Goal: Check status: Check status

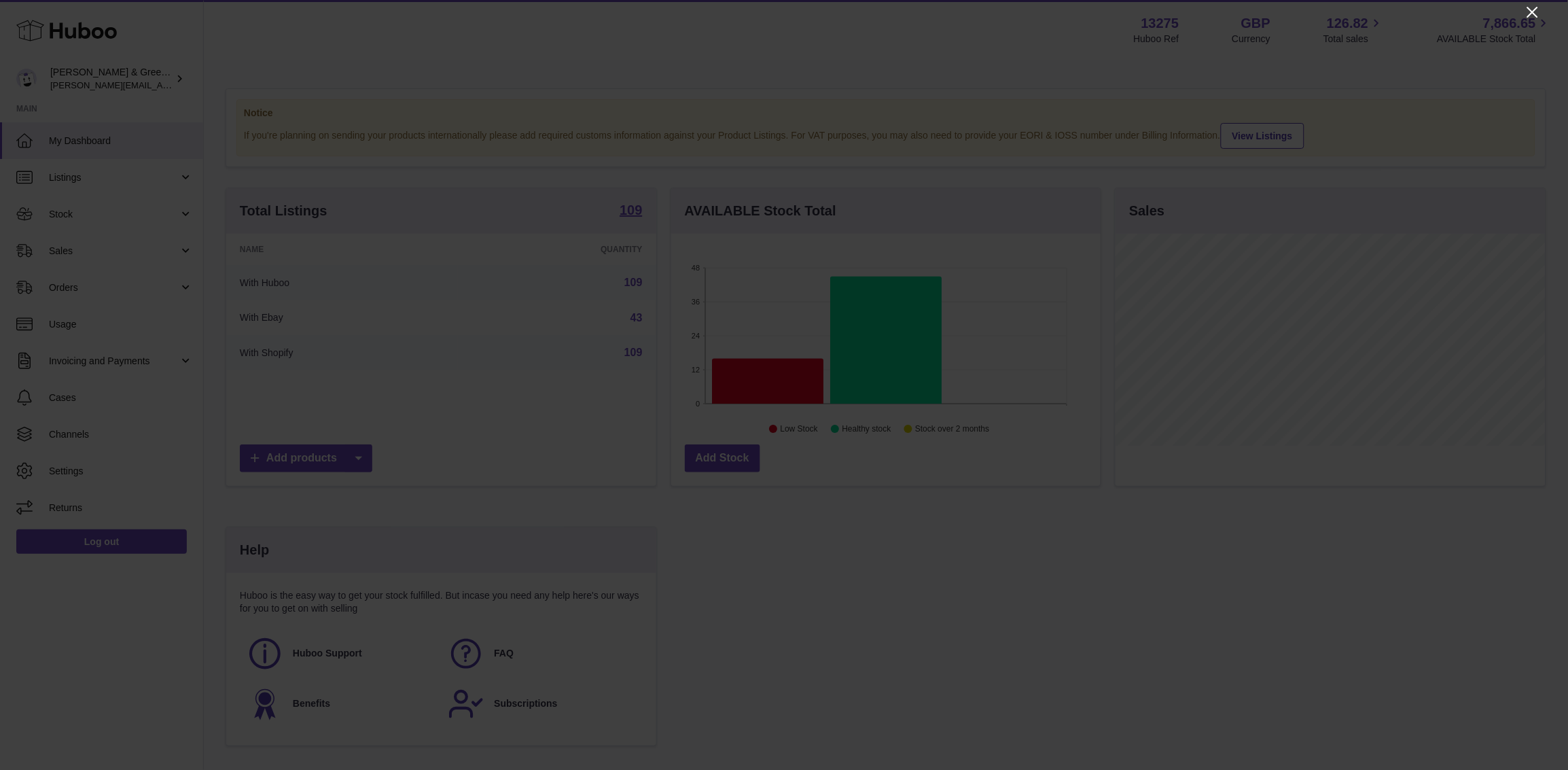
click at [1254, 10] on icon "Close" at bounding box center [1533, 12] width 16 height 16
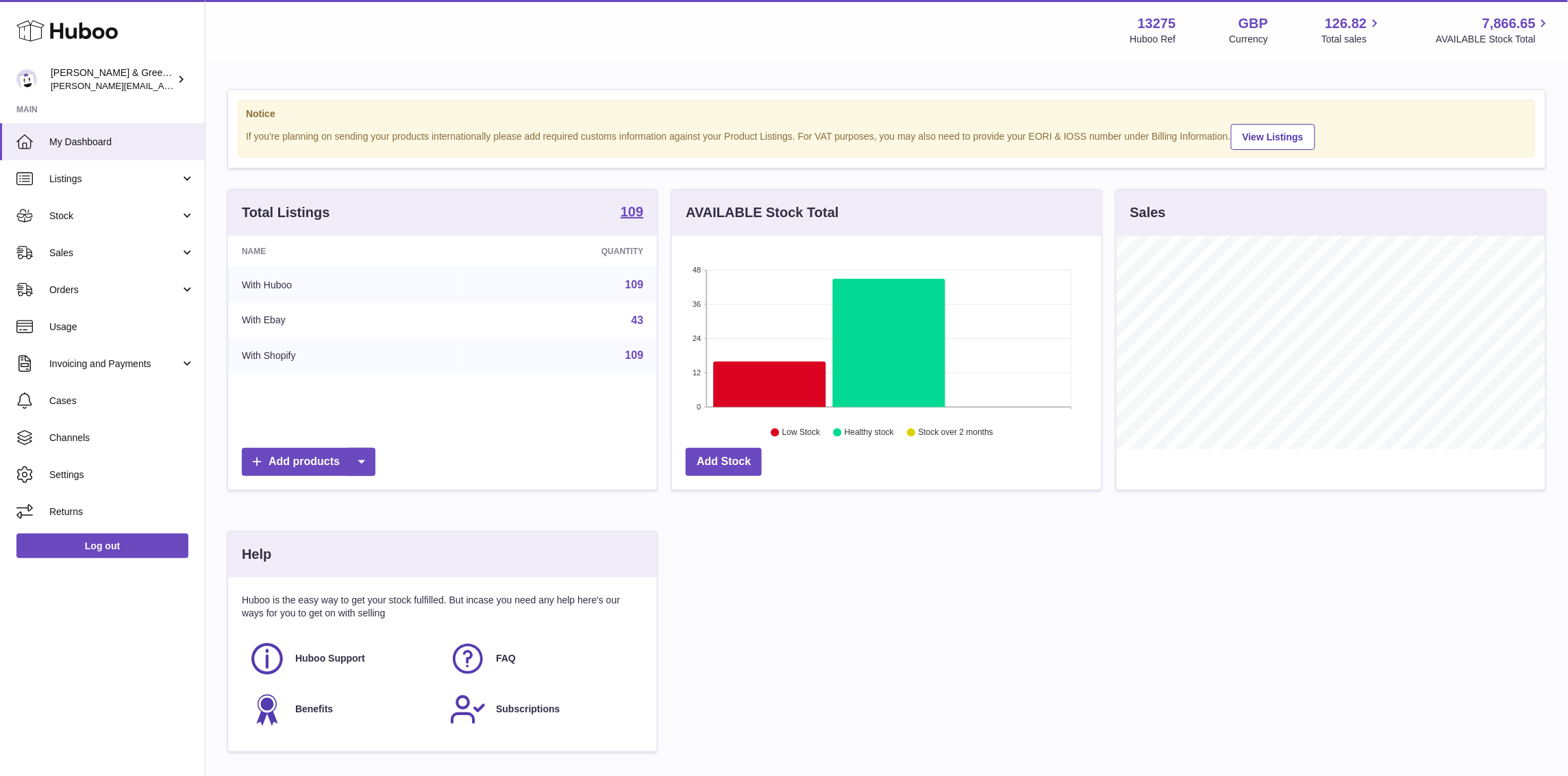
scroll to position [684625, 684502]
click at [108, 217] on span "Stock" at bounding box center [115, 216] width 131 height 13
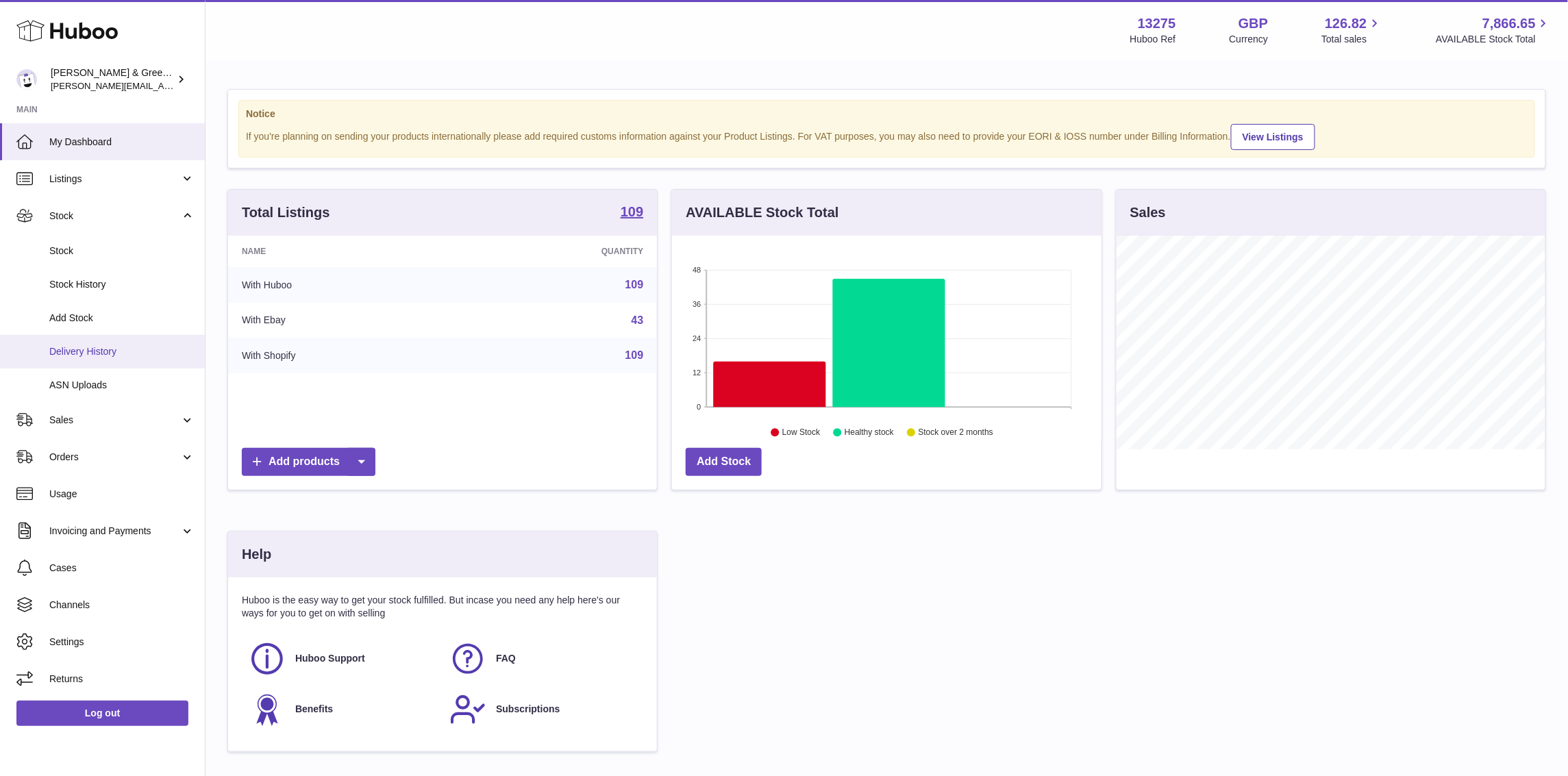
click at [107, 345] on span "Delivery History" at bounding box center [122, 351] width 145 height 13
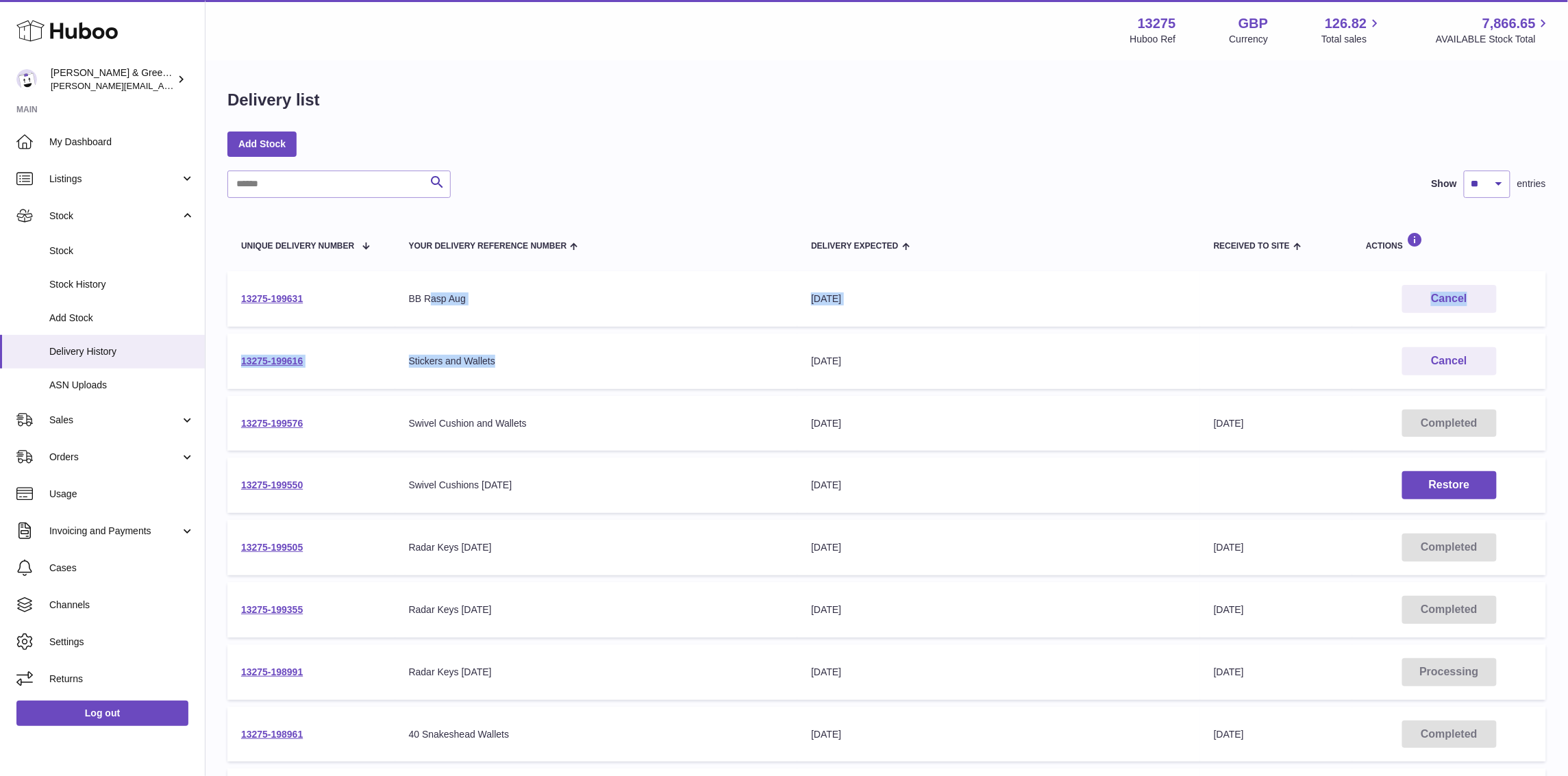
drag, startPoint x: 459, startPoint y: 300, endPoint x: 554, endPoint y: 373, distance: 119.8
click at [554, 373] on tbody "13275-199631 Your Delivery Reference Number BB Rasp Aug Delivery Expected 23rd …" at bounding box center [886, 579] width 1318 height 615
click at [564, 359] on div "Stickers and Wallets" at bounding box center [596, 361] width 375 height 13
drag, startPoint x: 396, startPoint y: 349, endPoint x: 569, endPoint y: 361, distance: 173.4
click at [569, 361] on td "Your Delivery Reference Number Stickers and Wallets" at bounding box center [597, 362] width 403 height 56
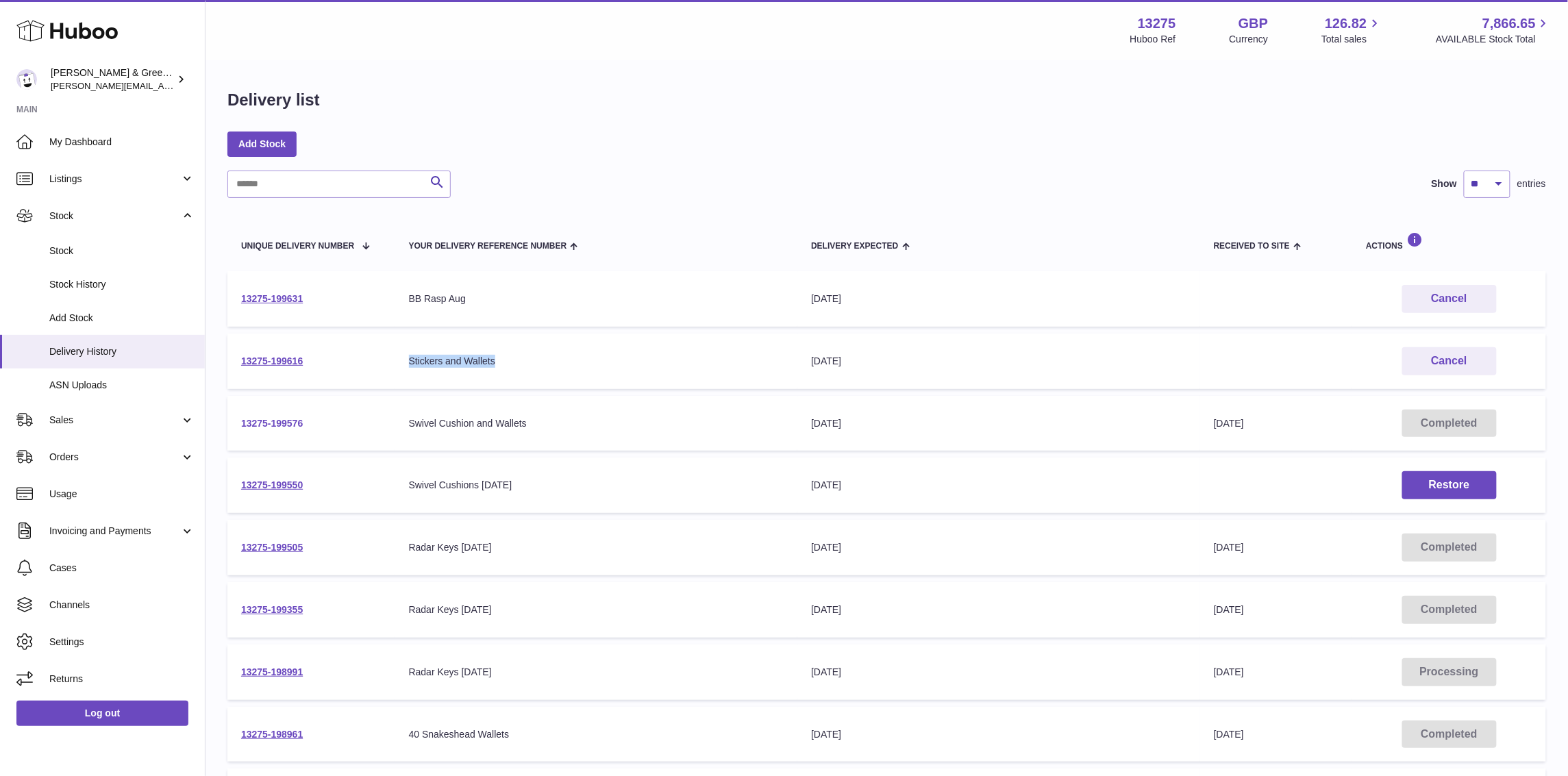
click at [299, 424] on link "13275-199576" at bounding box center [272, 423] width 62 height 11
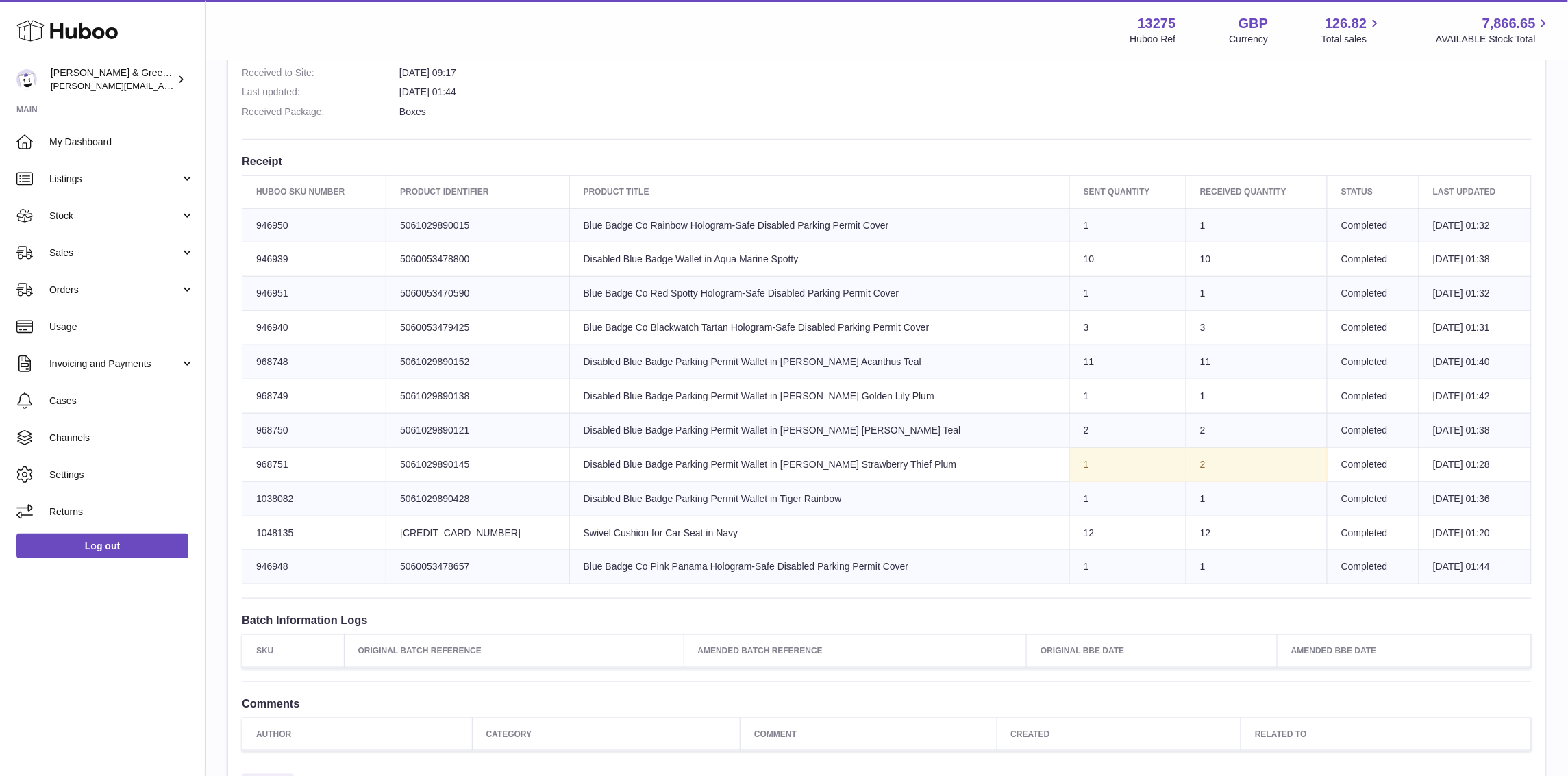
scroll to position [428, 0]
drag, startPoint x: 624, startPoint y: 394, endPoint x: 885, endPoint y: 509, distance: 285.2
click at [885, 509] on tbody "Huboo SKU Number 946950 Client Identifier 5061029890015 Product title Blue Badg…" at bounding box center [887, 393] width 1289 height 376
click at [866, 441] on td "Product title Disabled Blue Badge Parking Permit Wallet in William Morris Mallo…" at bounding box center [819, 428] width 500 height 35
drag, startPoint x: 714, startPoint y: 459, endPoint x: 916, endPoint y: 499, distance: 205.9
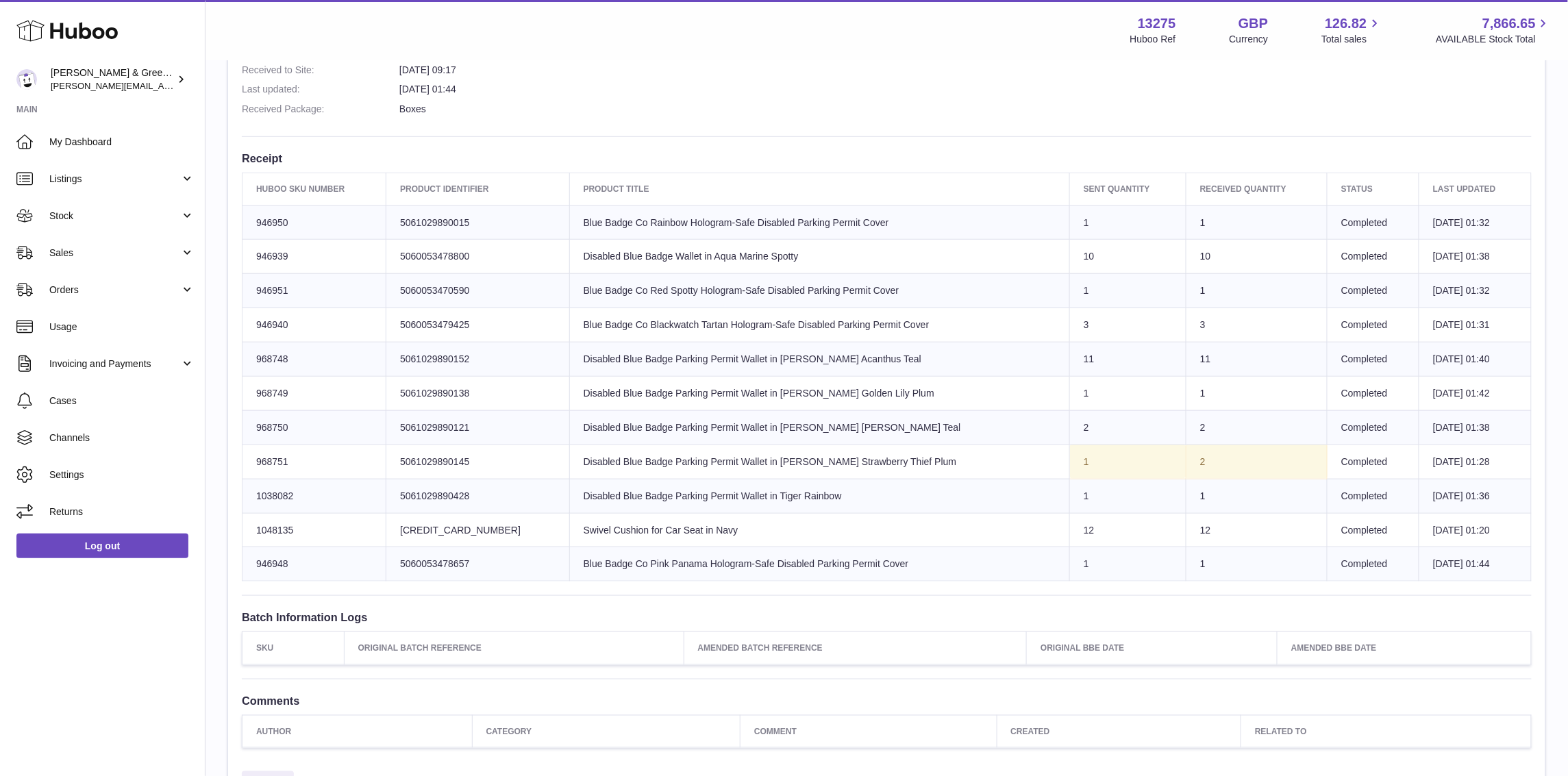
click at [916, 499] on tbody "Huboo SKU Number 946950 Client Identifier 5061029890015 Product title Blue Badg…" at bounding box center [887, 393] width 1289 height 376
click at [946, 487] on td "Product title Disabled Blue Badge Parking Permit Wallet in Tiger Rainbow" at bounding box center [819, 496] width 500 height 35
click at [172, 183] on span "Listings" at bounding box center [115, 179] width 131 height 13
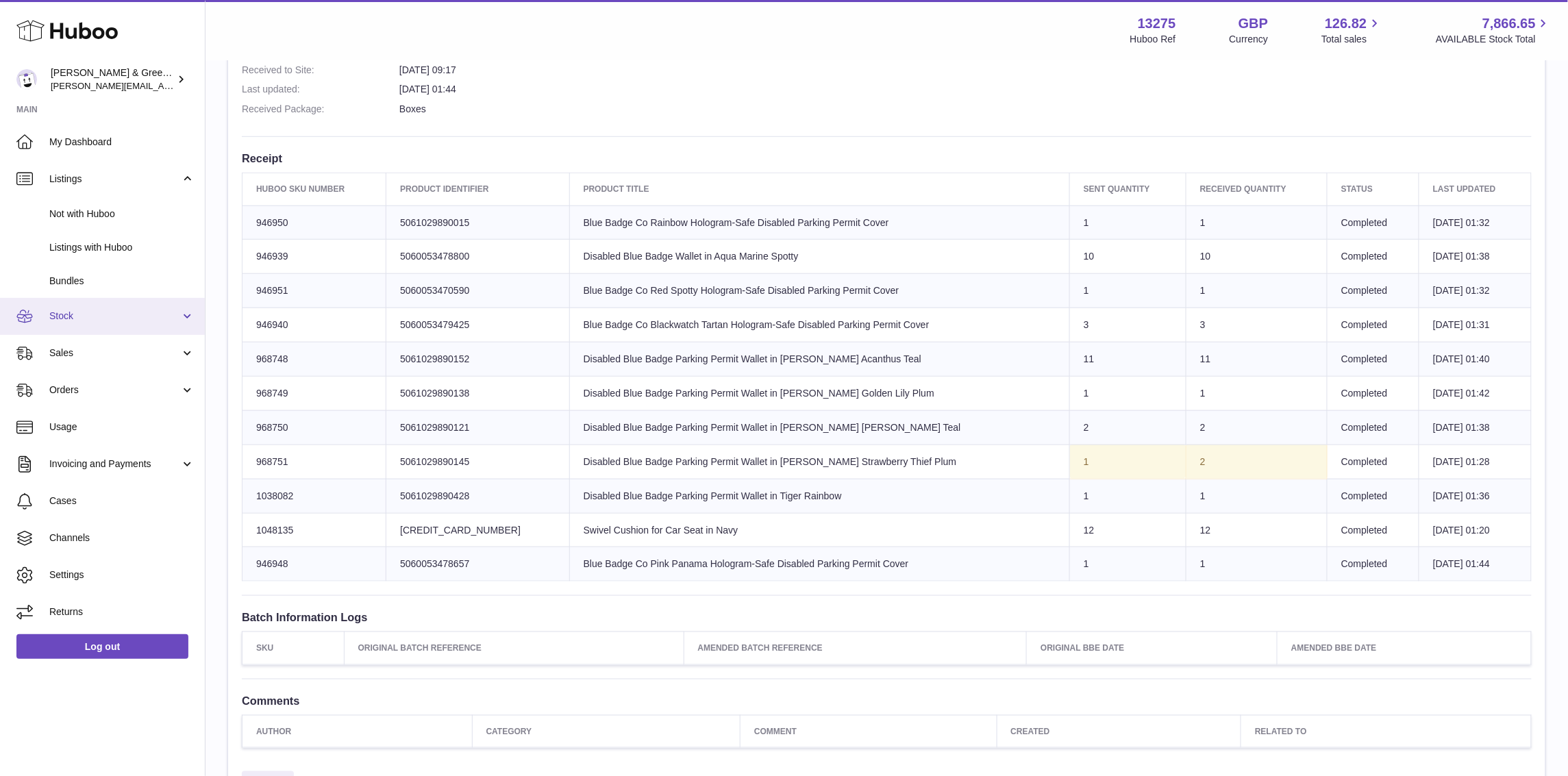
click at [149, 318] on span "Stock" at bounding box center [115, 316] width 131 height 13
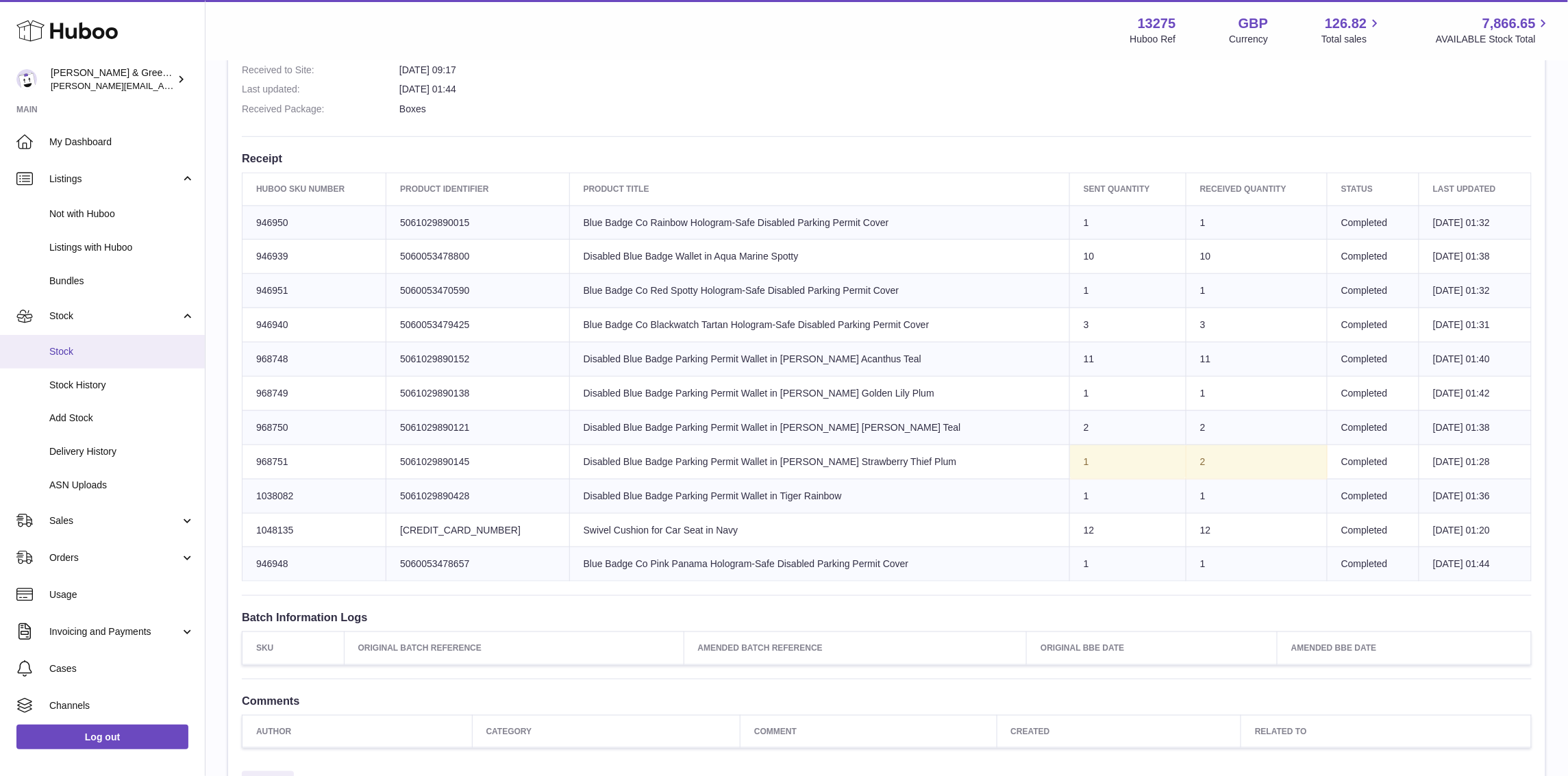
click at [140, 347] on span "Stock" at bounding box center [122, 351] width 145 height 13
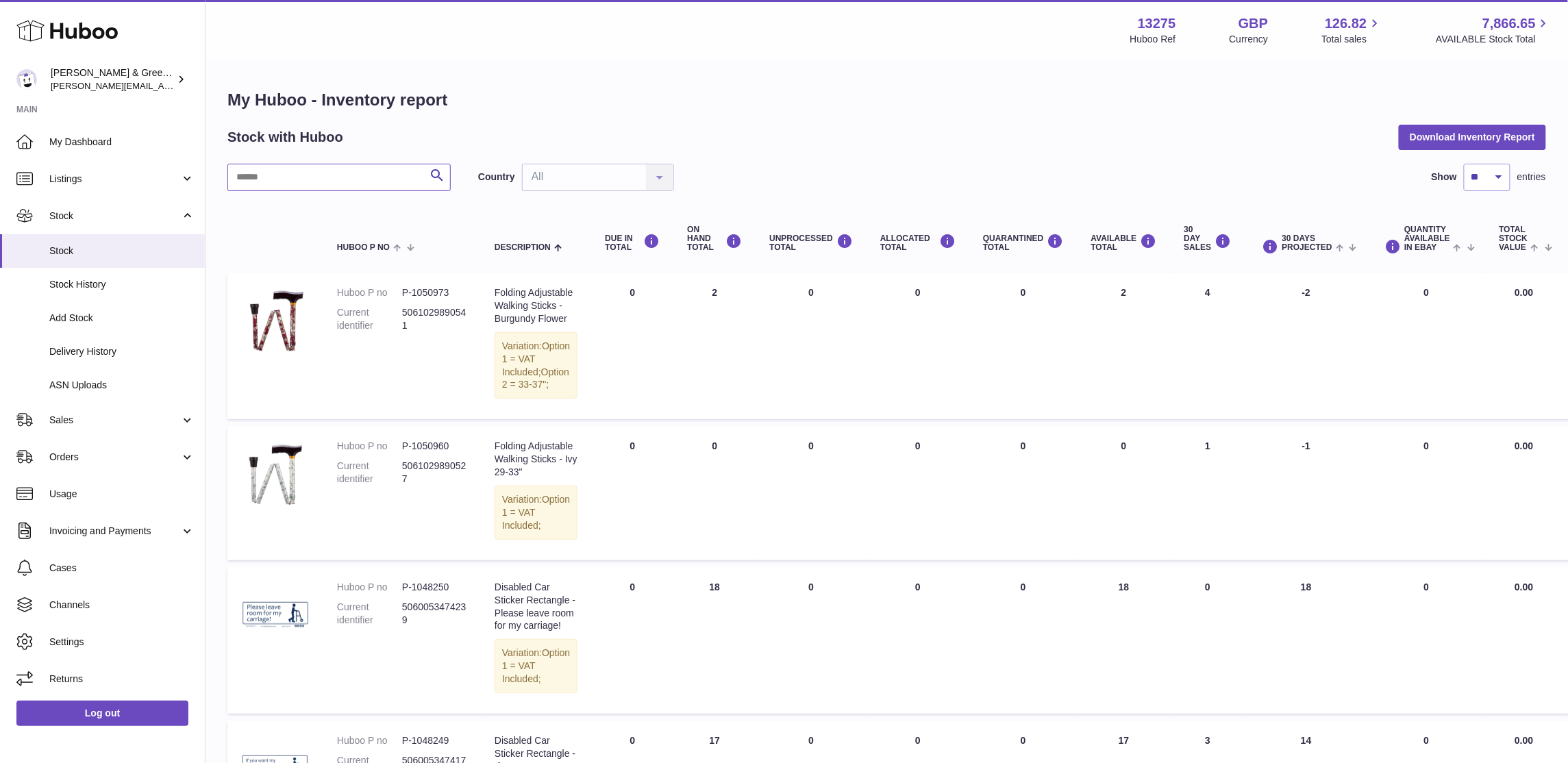
click at [356, 180] on input "text" at bounding box center [338, 177] width 223 height 27
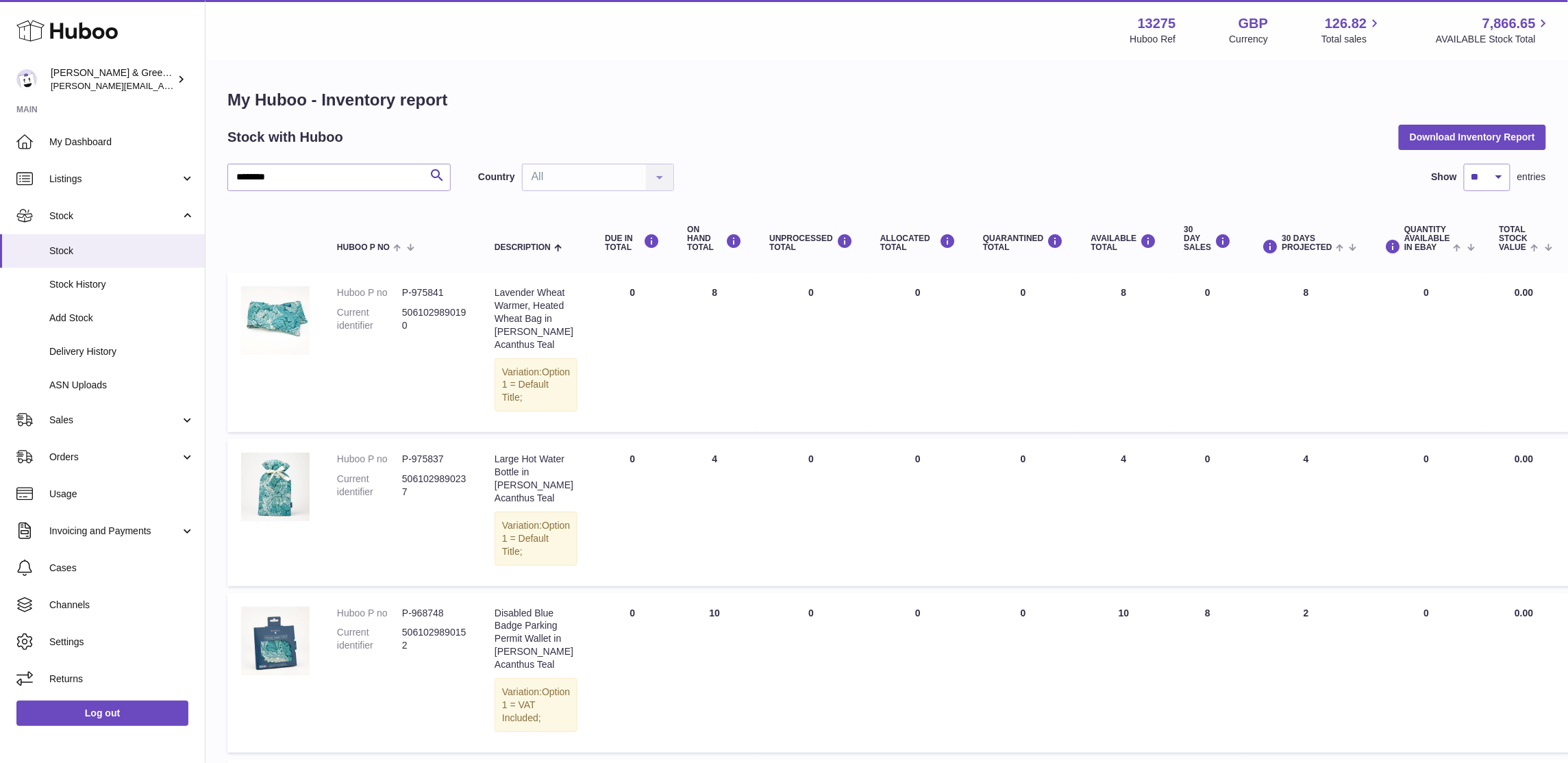
drag, startPoint x: 682, startPoint y: 282, endPoint x: 775, endPoint y: 547, distance: 280.8
click at [776, 547] on tbody "Huboo P no P-975841 Current identifier 5061029890190 Description Lavender Wheat…" at bounding box center [933, 595] width 1411 height 646
drag, startPoint x: 356, startPoint y: 183, endPoint x: 111, endPoint y: 212, distance: 246.7
click at [111, 212] on div "Huboo Evans & Green Ltd ellen@bluebadgecompany.co.uk Main My Dashboard Listings…" at bounding box center [784, 516] width 1568 height 1034
type input "*****"
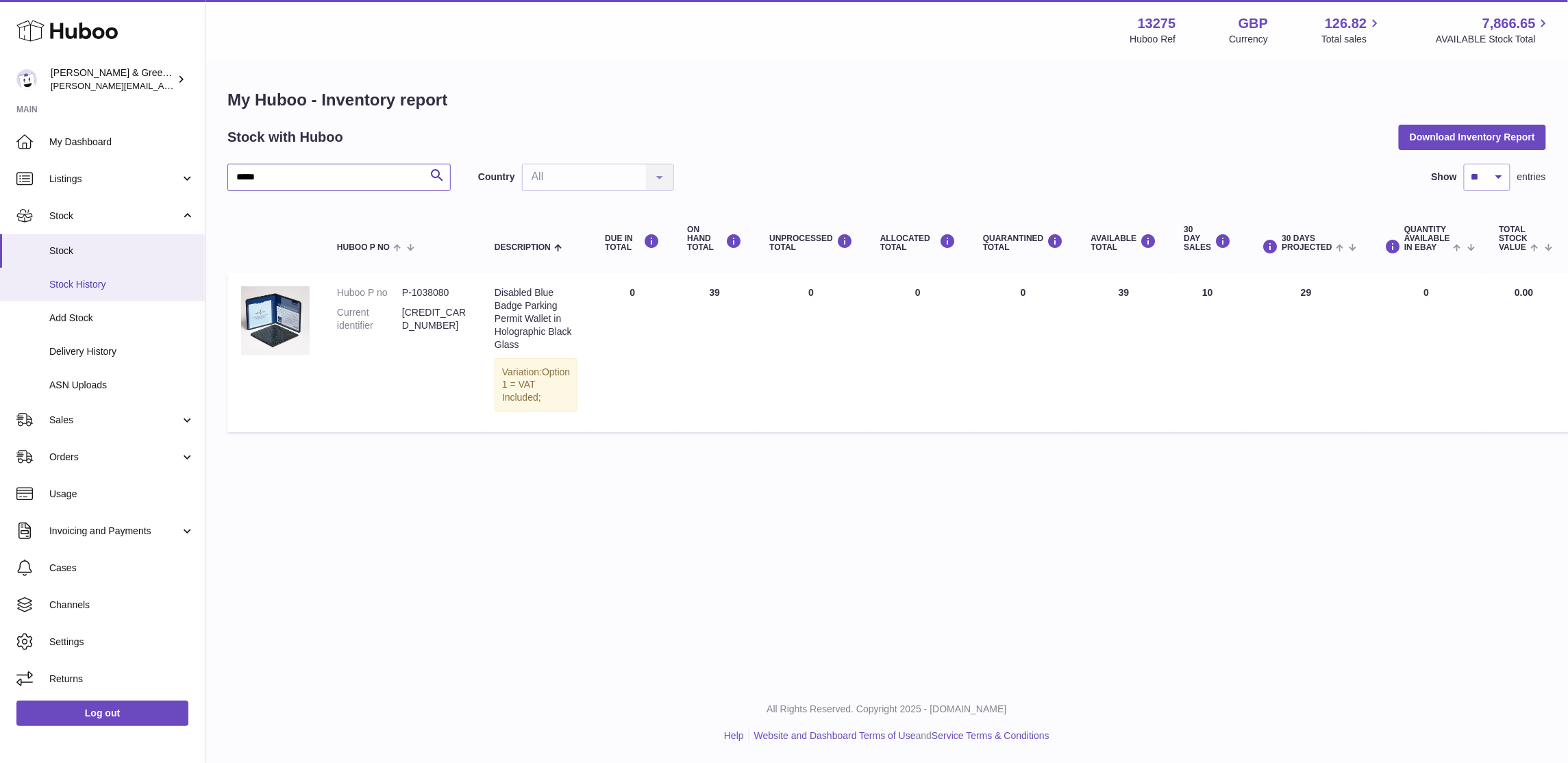
drag, startPoint x: 196, startPoint y: 207, endPoint x: 5, endPoint y: 268, distance: 200.5
click at [5, 268] on div "Huboo Evans & Green Ltd ellen@bluebadgecompany.co.uk Main My Dashboard Listings…" at bounding box center [784, 381] width 1568 height 763
click at [56, 408] on link "Sales" at bounding box center [102, 419] width 205 height 37
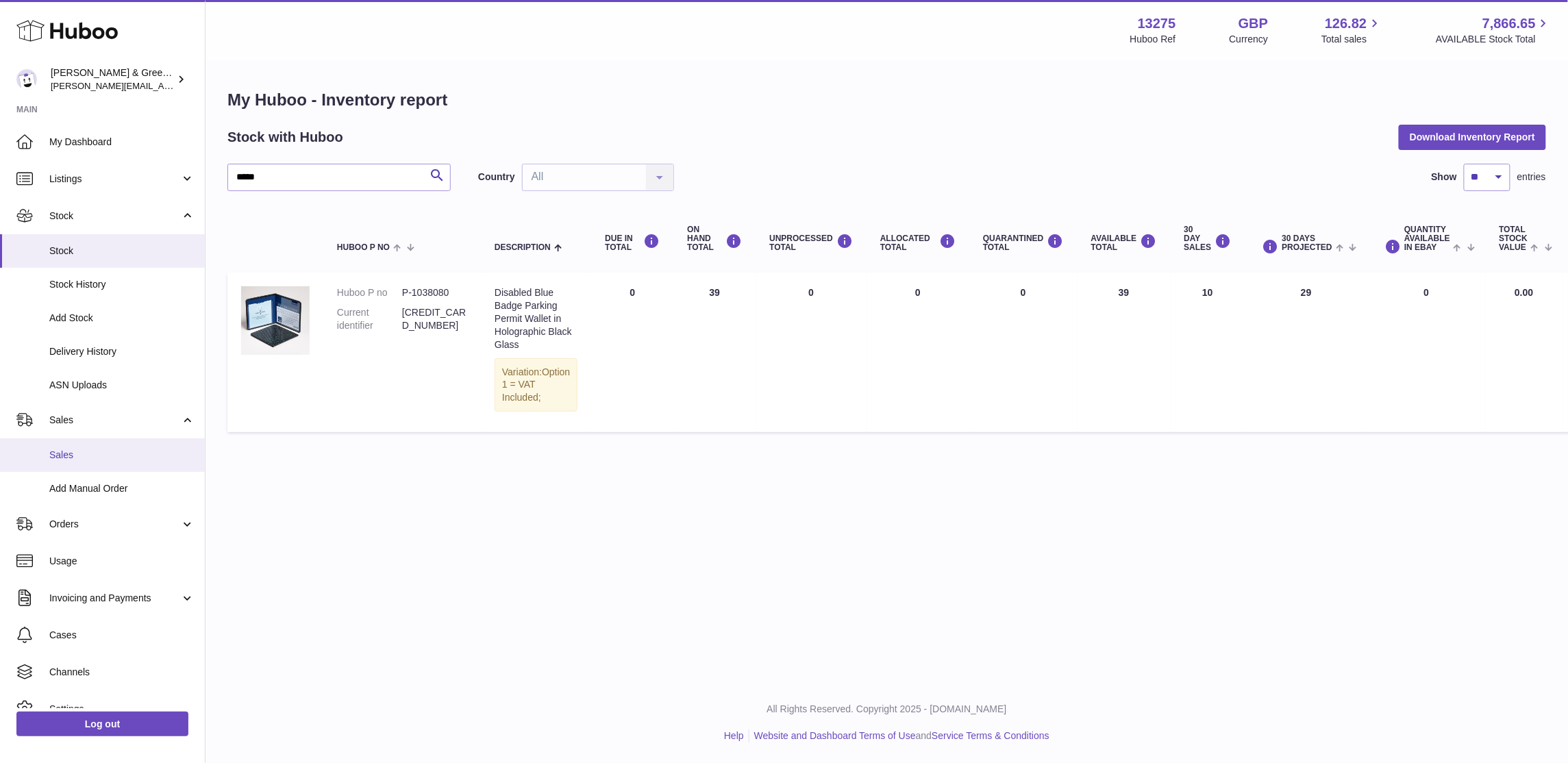
drag, startPoint x: 73, startPoint y: 448, endPoint x: 80, endPoint y: 444, distance: 8.1
click at [73, 449] on span "Sales" at bounding box center [122, 455] width 145 height 13
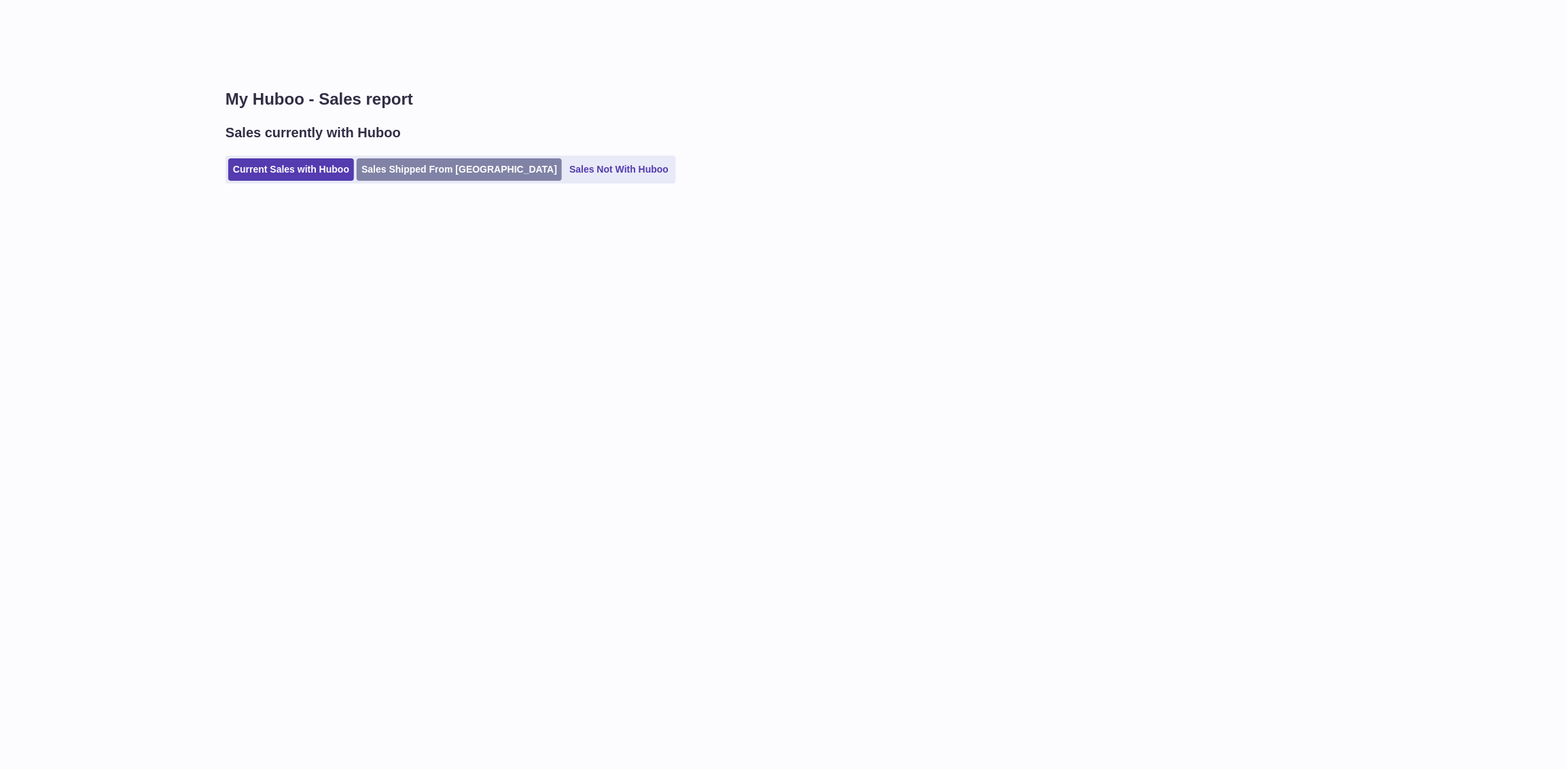
click at [469, 169] on link "Sales Shipped From [GEOGRAPHIC_DATA]" at bounding box center [459, 169] width 205 height 22
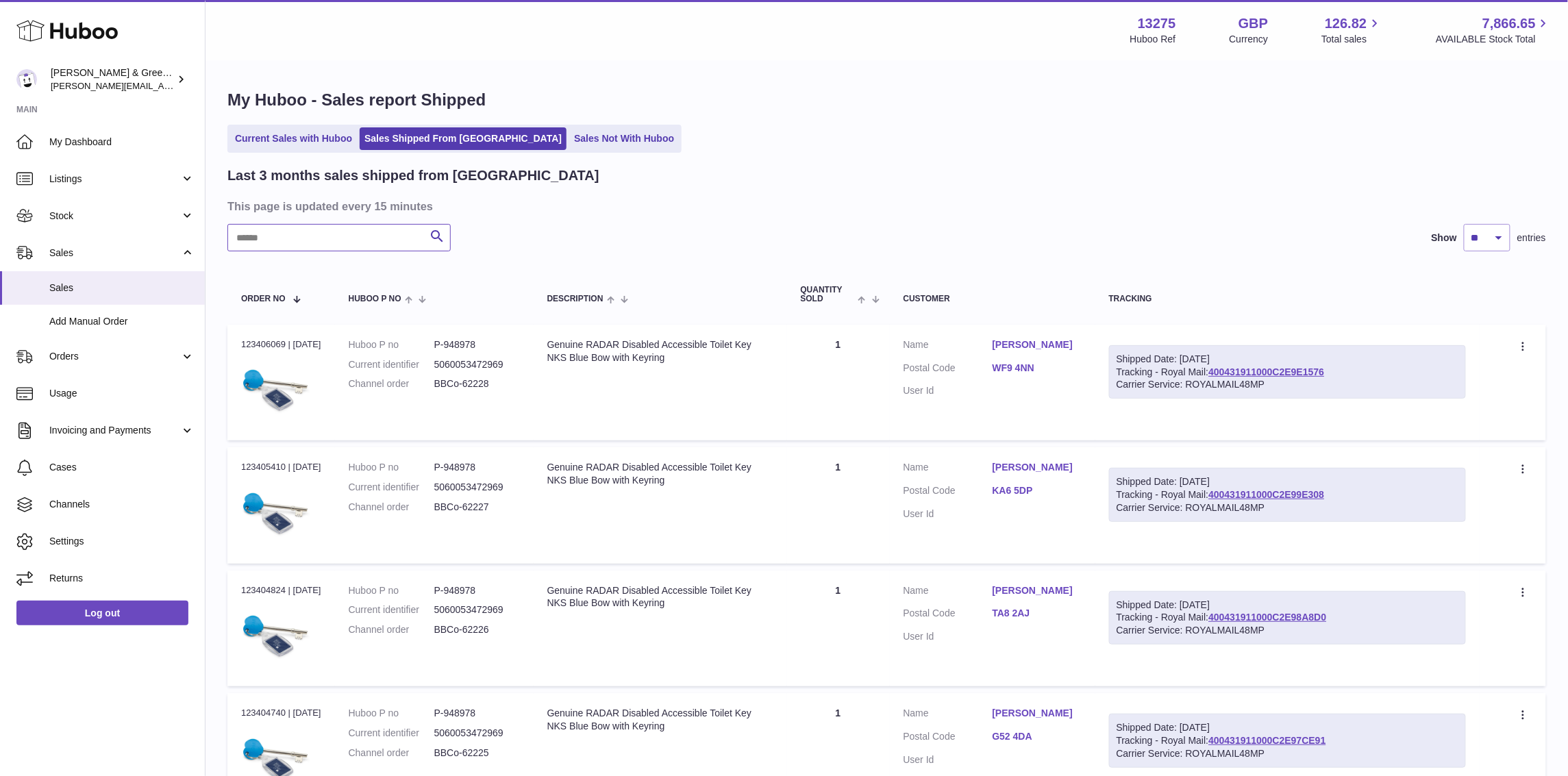
click at [360, 241] on input "text" at bounding box center [338, 238] width 223 height 27
paste input "**********"
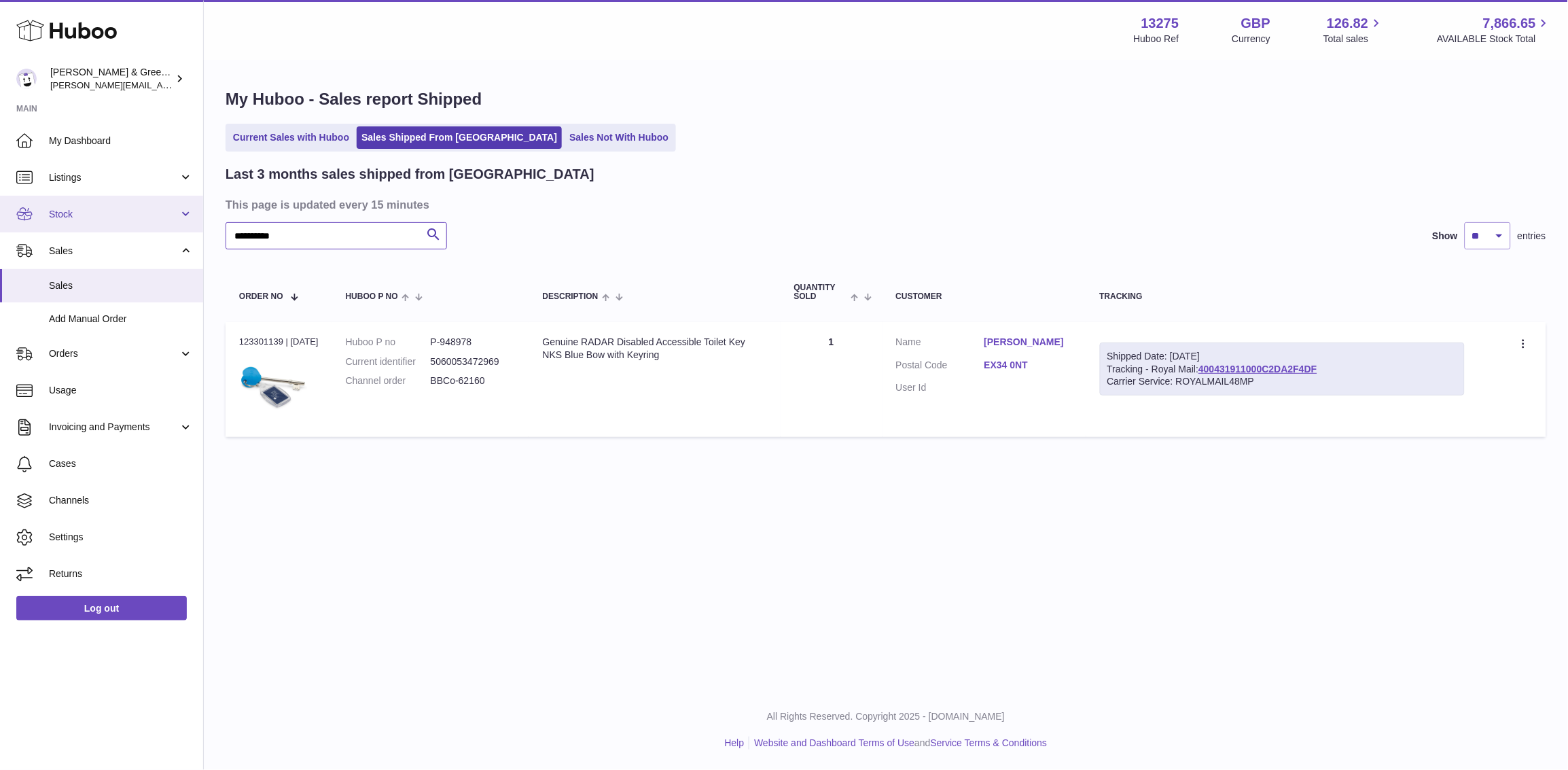
drag, startPoint x: 330, startPoint y: 238, endPoint x: 90, endPoint y: 228, distance: 240.2
click at [90, 227] on div "Huboo [PERSON_NAME] & Green Ltd [PERSON_NAME][EMAIL_ADDRESS][DOMAIN_NAME] Main …" at bounding box center [784, 385] width 1568 height 770
paste input "text"
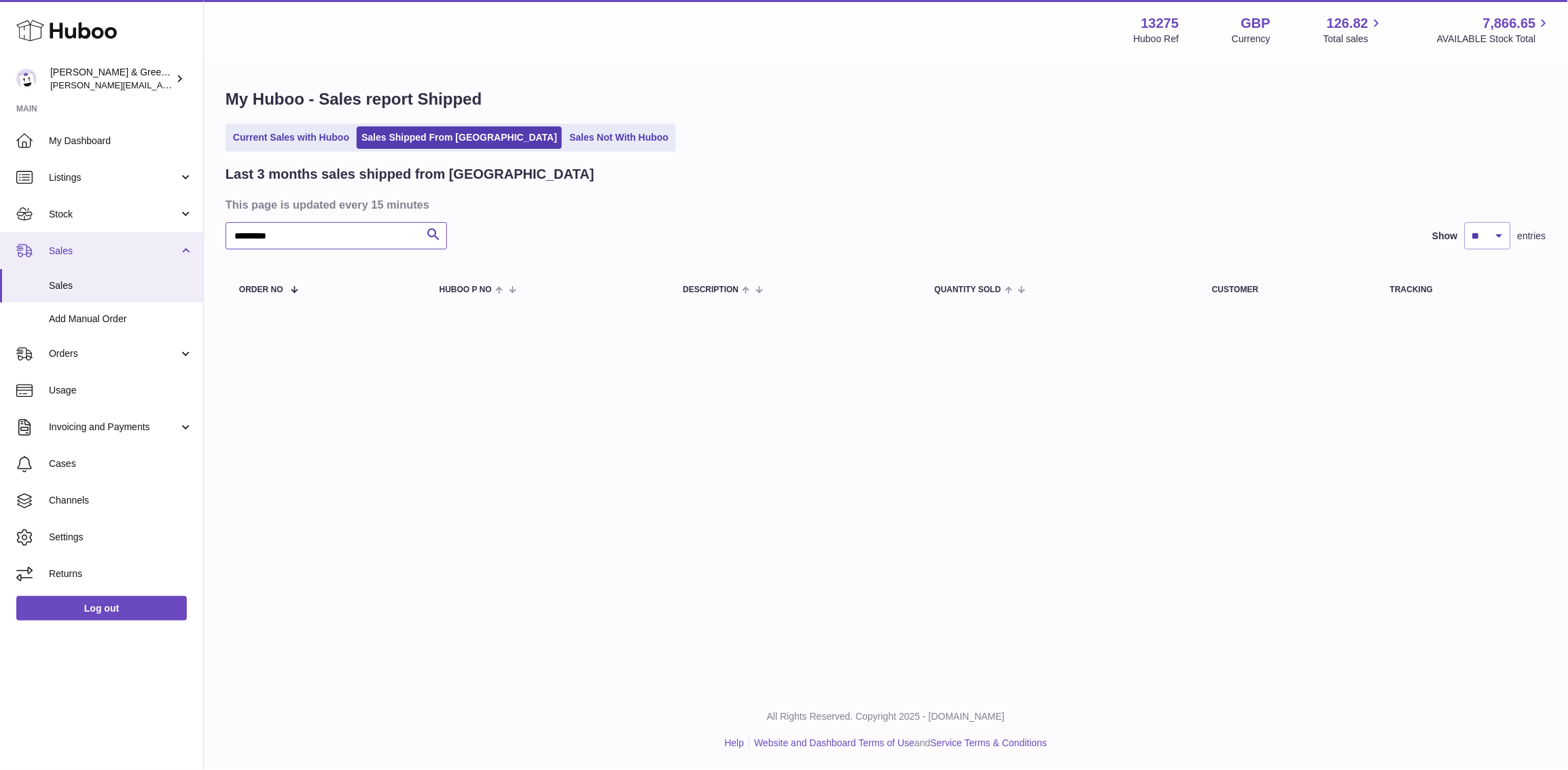
drag, startPoint x: 309, startPoint y: 222, endPoint x: 122, endPoint y: 260, distance: 190.8
click at [122, 260] on div "Huboo [PERSON_NAME] & Green Ltd [PERSON_NAME][EMAIL_ADDRESS][DOMAIN_NAME] Main …" at bounding box center [784, 385] width 1568 height 770
paste input "****"
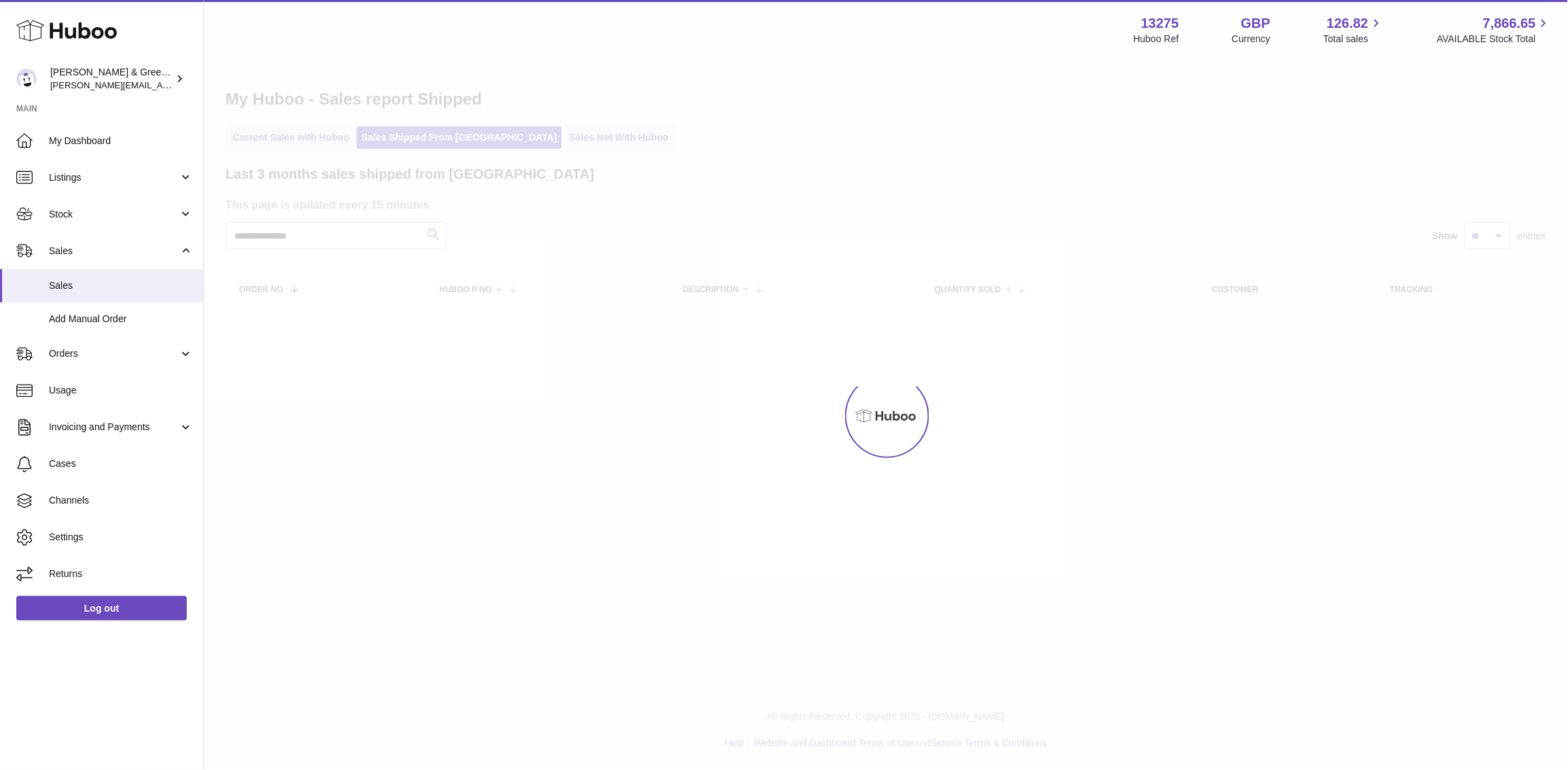
click at [262, 233] on div at bounding box center [885, 416] width 1364 height 709
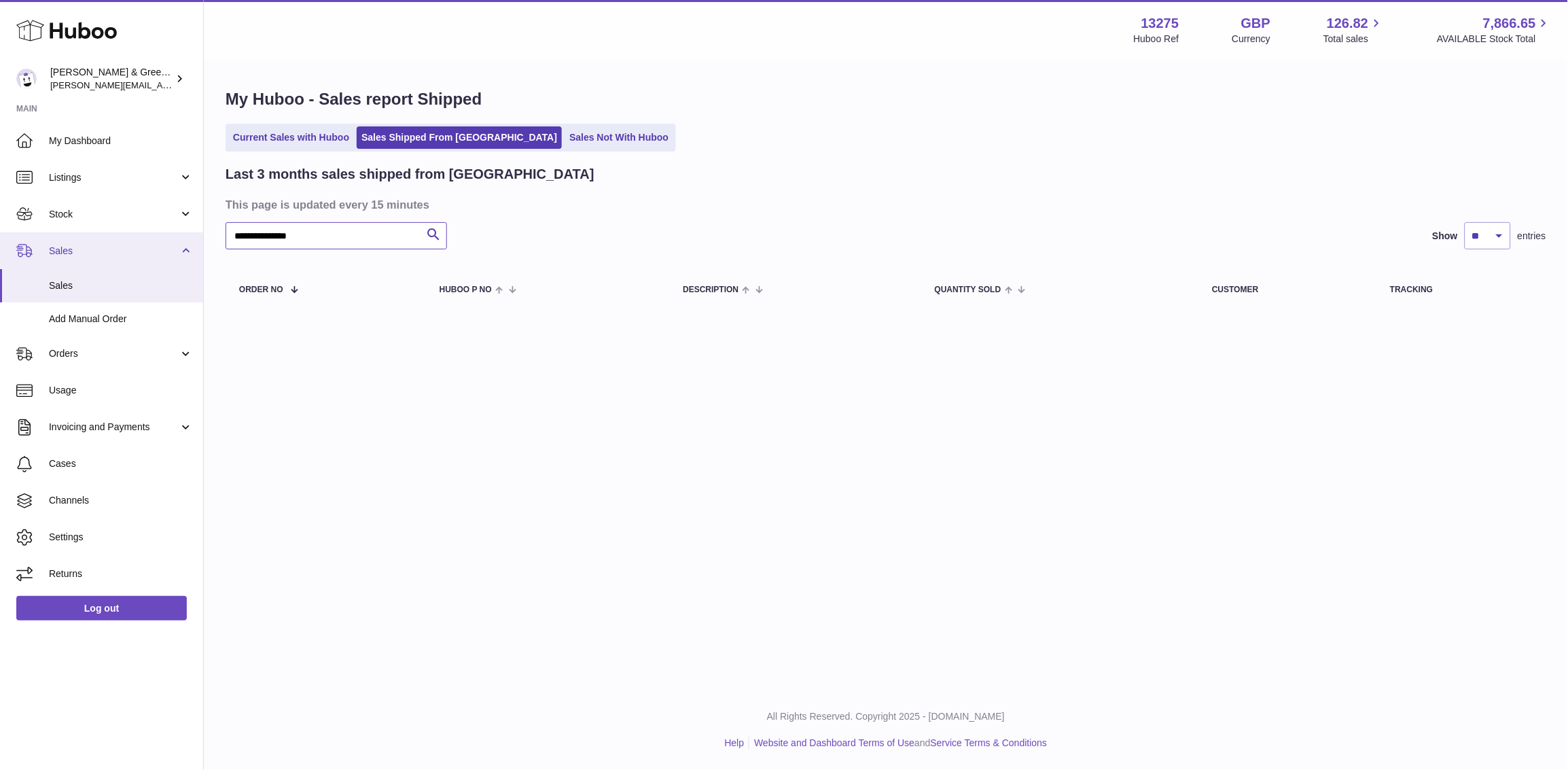
drag, startPoint x: 268, startPoint y: 240, endPoint x: 190, endPoint y: 245, distance: 78.2
click at [190, 245] on div "Huboo [PERSON_NAME] & Green Ltd [PERSON_NAME][EMAIL_ADDRESS][DOMAIN_NAME] Main …" at bounding box center [784, 385] width 1568 height 770
type input "******"
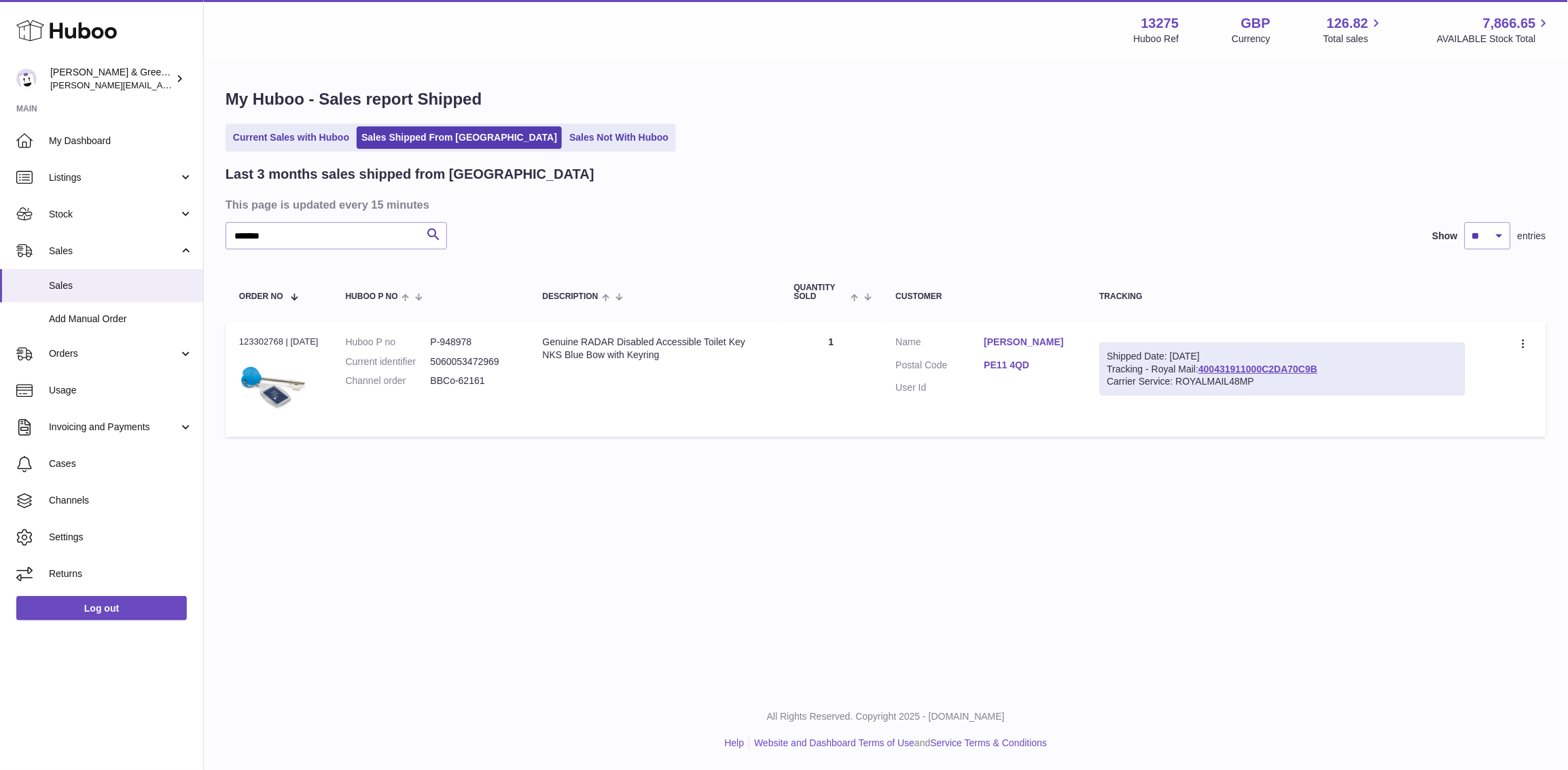
click at [1017, 344] on link "[PERSON_NAME]" at bounding box center [1029, 342] width 88 height 13
